Goal: Task Accomplishment & Management: Complete application form

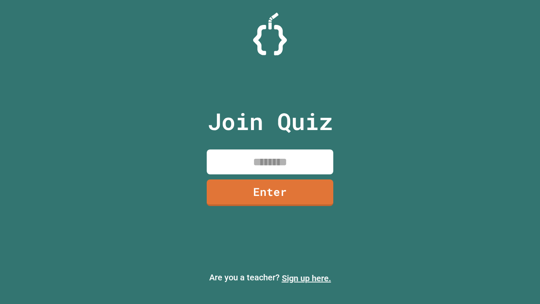
click at [306, 278] on link "Sign up here." at bounding box center [306, 278] width 49 height 10
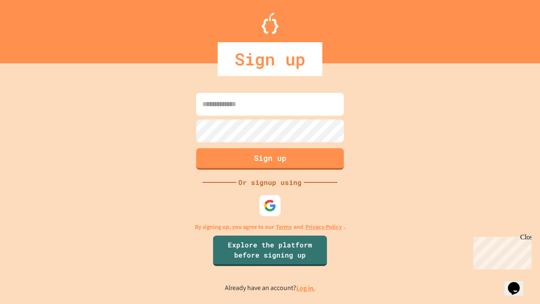
click at [306, 288] on link "Log in." at bounding box center [305, 288] width 19 height 9
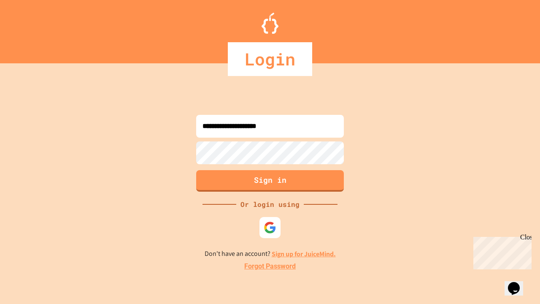
type input "**********"
